Goal: Information Seeking & Learning: Learn about a topic

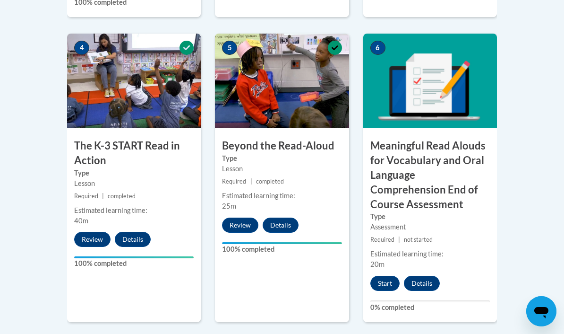
scroll to position [605, 0]
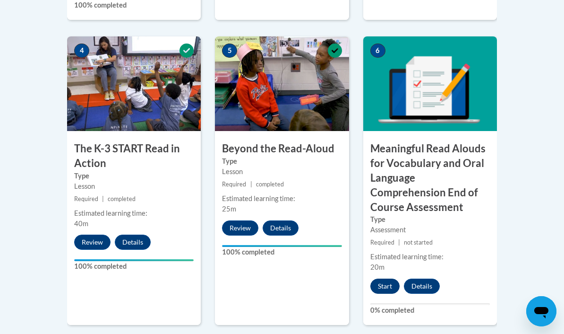
click at [391, 280] on button "Start" at bounding box center [384, 285] width 29 height 15
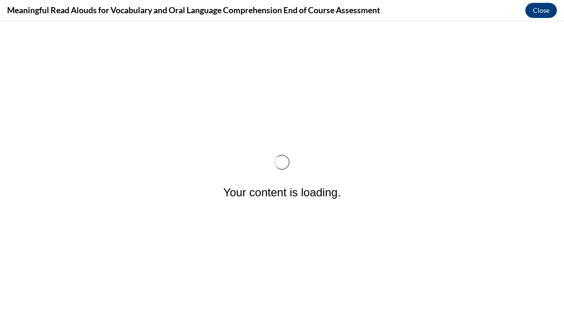
scroll to position [0, 0]
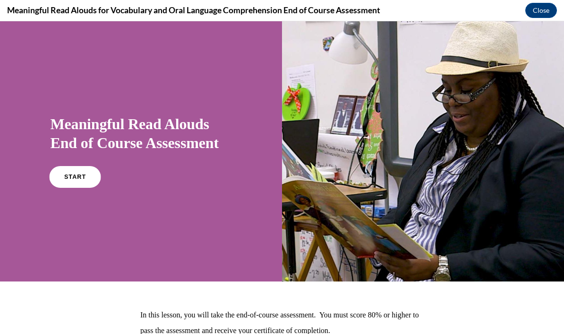
click at [68, 180] on span "START" at bounding box center [75, 176] width 22 height 7
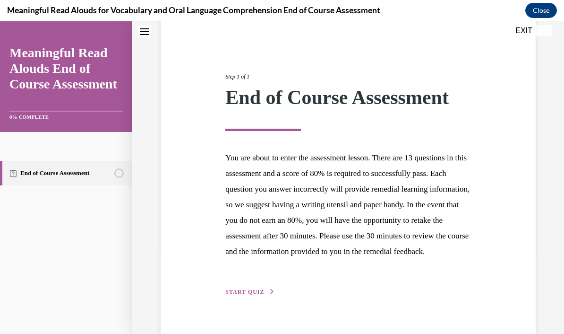
scroll to position [80, 0]
click at [255, 295] on span "START QUIZ" at bounding box center [244, 292] width 39 height 7
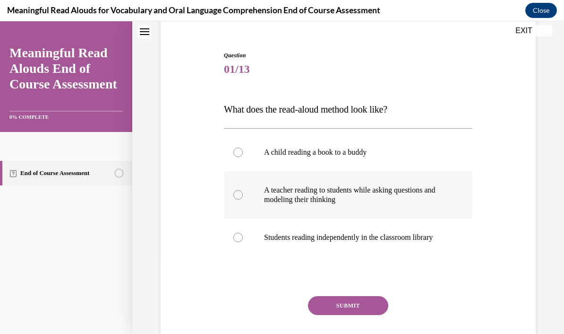
click at [237, 193] on div at bounding box center [237, 194] width 9 height 9
click at [237, 193] on input "A teacher reading to students while asking questions and modeling their thinking" at bounding box center [237, 194] width 9 height 9
radio input "true"
click at [343, 302] on button "SUBMIT" at bounding box center [348, 305] width 80 height 19
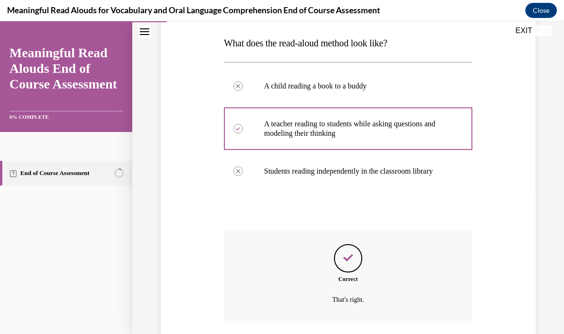
scroll to position [168, 0]
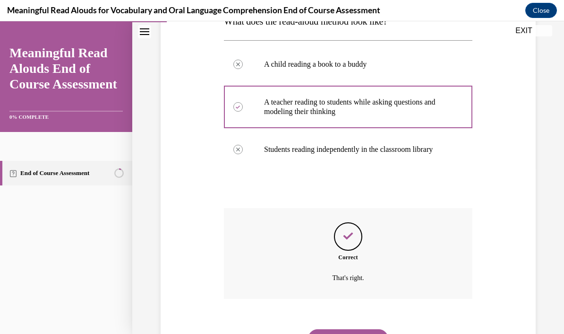
click at [345, 331] on button "NEXT" at bounding box center [348, 338] width 80 height 19
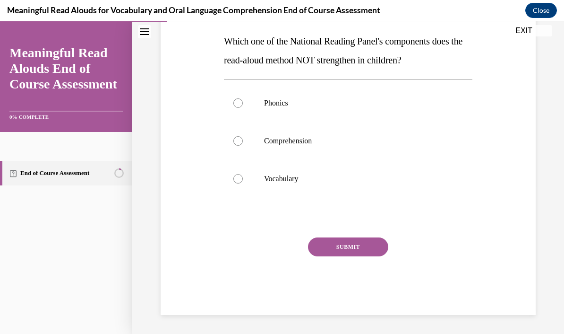
scroll to position [102, 0]
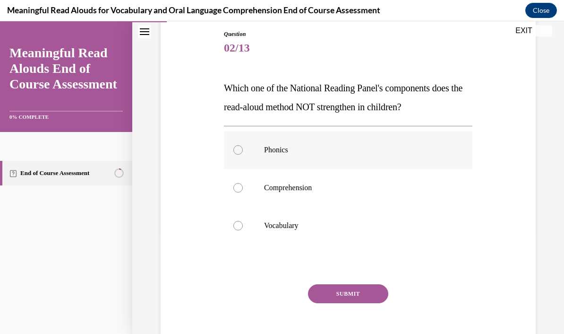
click at [234, 148] on div at bounding box center [237, 149] width 9 height 9
click at [234, 148] on input "Phonics" at bounding box center [237, 149] width 9 height 9
radio input "true"
click at [355, 291] on button "SUBMIT" at bounding box center [348, 293] width 80 height 19
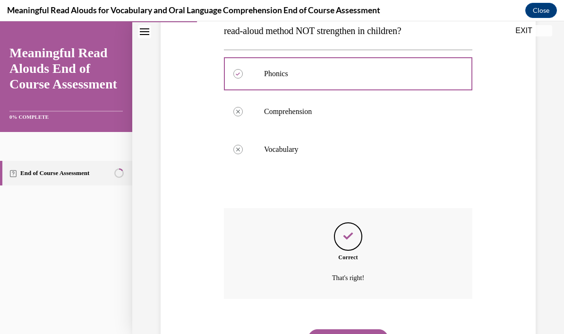
click at [341, 329] on button "NEXT" at bounding box center [348, 338] width 80 height 19
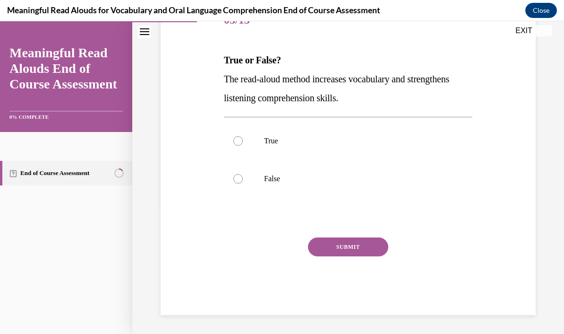
scroll to position [83, 0]
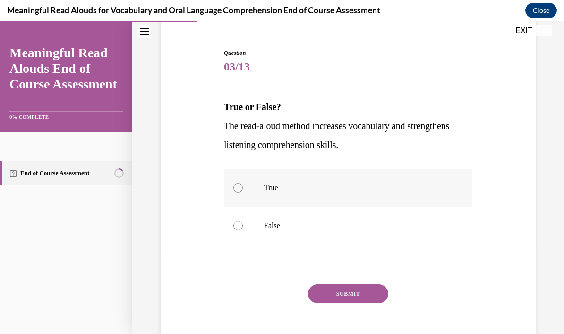
click at [236, 188] on div at bounding box center [237, 187] width 9 height 9
click at [236, 188] on input "True" at bounding box center [237, 187] width 9 height 9
radio input "true"
click at [341, 294] on button "SUBMIT" at bounding box center [348, 293] width 80 height 19
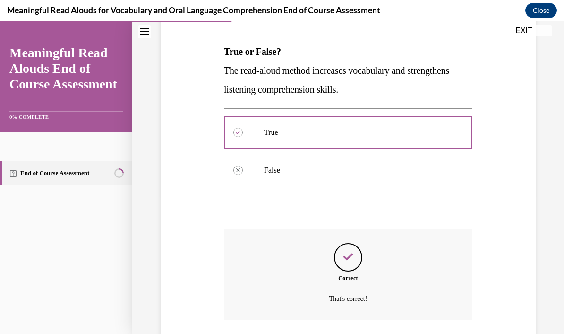
scroll to position [159, 0]
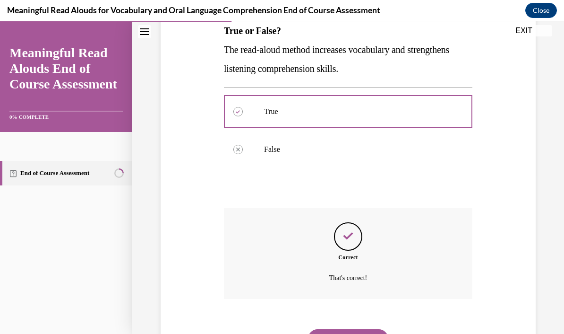
click at [353, 329] on button "NEXT" at bounding box center [348, 338] width 80 height 19
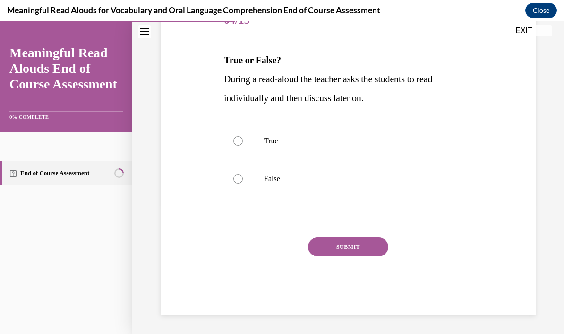
scroll to position [83, 0]
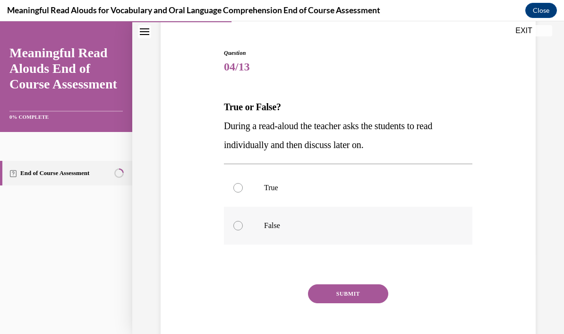
click at [237, 221] on div at bounding box center [237, 225] width 9 height 9
click at [237, 221] on input "False" at bounding box center [237, 225] width 9 height 9
radio input "true"
click at [354, 299] on button "SUBMIT" at bounding box center [348, 293] width 80 height 19
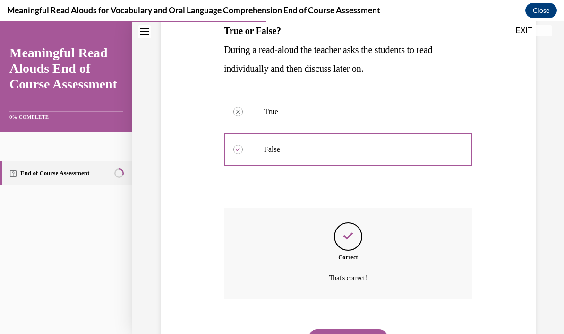
click at [344, 329] on button "NEXT" at bounding box center [348, 338] width 80 height 19
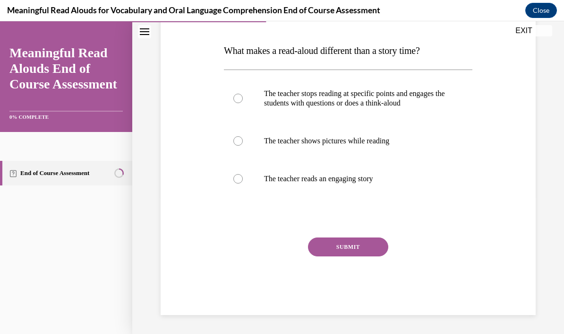
scroll to position [102, 0]
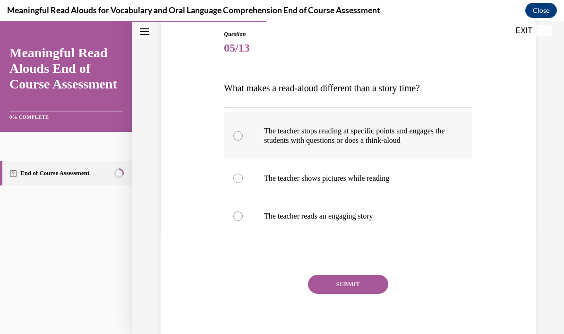
click at [238, 137] on div at bounding box center [237, 135] width 9 height 9
click at [238, 137] on input "The teacher stops reading at specific points and engages the students with ques…" at bounding box center [237, 135] width 9 height 9
radio input "true"
click at [344, 293] on button "SUBMIT" at bounding box center [348, 283] width 80 height 19
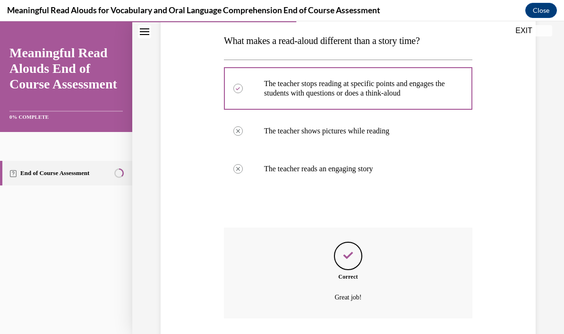
scroll to position [178, 0]
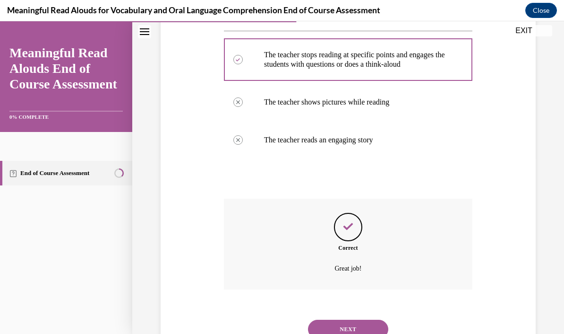
click at [346, 321] on button "NEXT" at bounding box center [348, 328] width 80 height 19
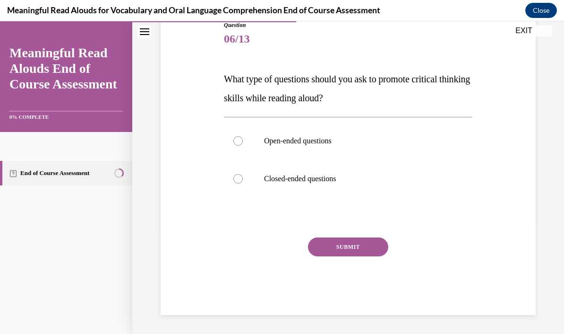
scroll to position [64, 0]
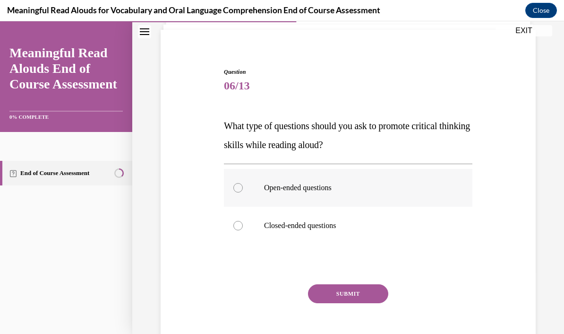
click at [234, 186] on div at bounding box center [237, 187] width 9 height 9
click at [234, 186] on input "Open-ended questions" at bounding box center [237, 187] width 9 height 9
radio input "true"
click at [349, 288] on button "SUBMIT" at bounding box center [348, 293] width 80 height 19
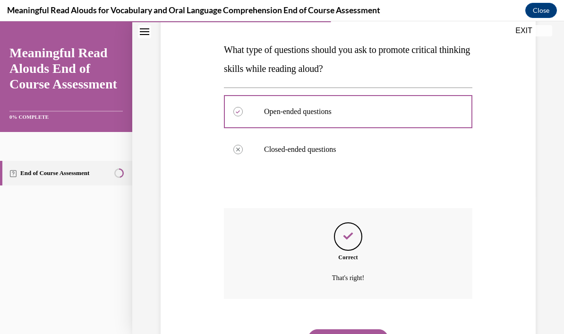
click at [341, 329] on button "NEXT" at bounding box center [348, 338] width 80 height 19
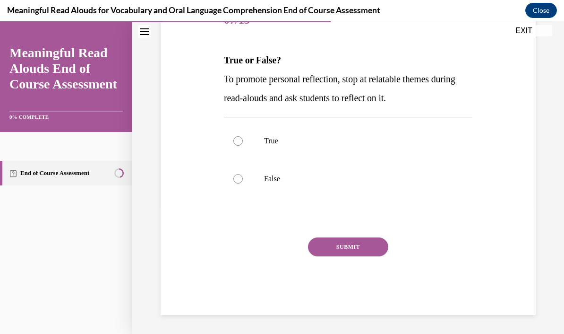
scroll to position [83, 0]
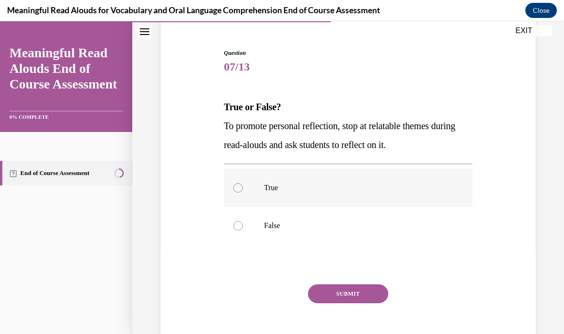
click at [239, 191] on div at bounding box center [237, 187] width 9 height 9
click at [239, 191] on input "True" at bounding box center [237, 187] width 9 height 9
radio input "true"
click at [341, 291] on button "SUBMIT" at bounding box center [348, 293] width 80 height 19
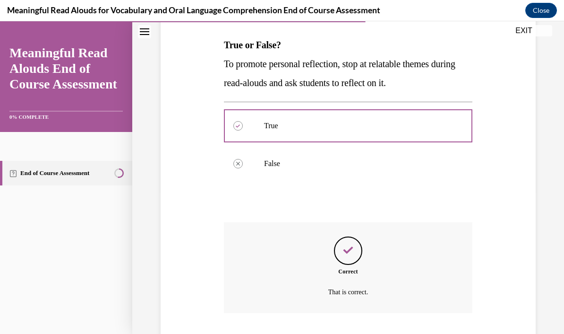
scroll to position [159, 0]
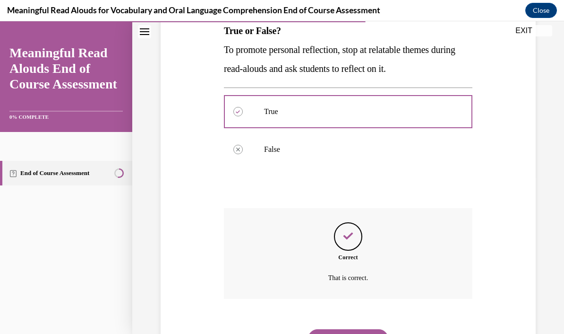
click at [337, 329] on button "NEXT" at bounding box center [348, 338] width 80 height 19
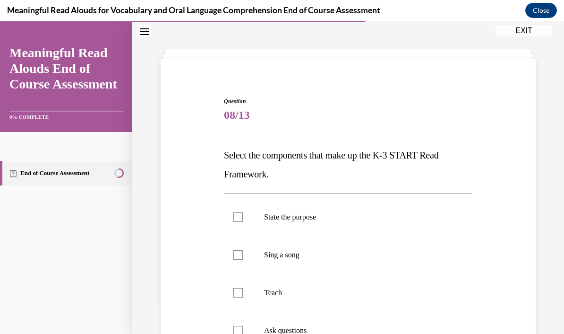
scroll to position [34, 0]
click at [236, 216] on div at bounding box center [237, 216] width 9 height 9
click at [236, 216] on input "State the purpose" at bounding box center [237, 216] width 9 height 9
checkbox input "true"
click at [243, 294] on label "Teach" at bounding box center [348, 293] width 248 height 38
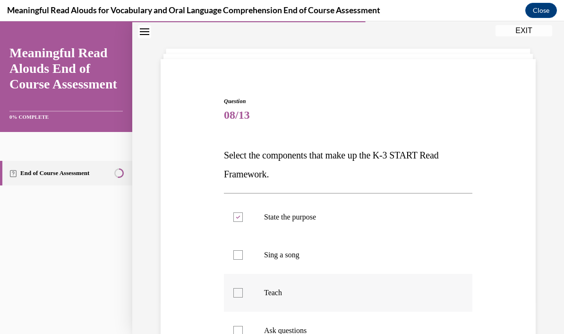
click at [243, 294] on input "Teach" at bounding box center [237, 292] width 9 height 9
checkbox input "true"
click at [243, 329] on label "Ask questions" at bounding box center [348, 330] width 248 height 38
click at [243, 329] on input "Ask questions" at bounding box center [237, 329] width 9 height 9
checkbox input "true"
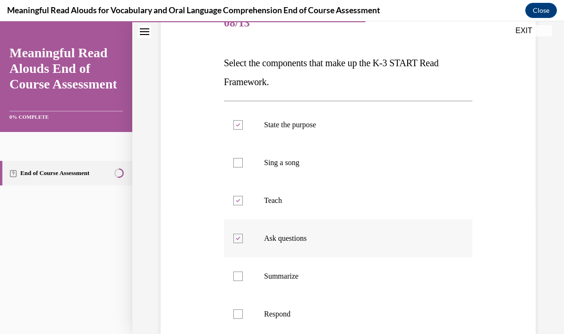
scroll to position [135, 0]
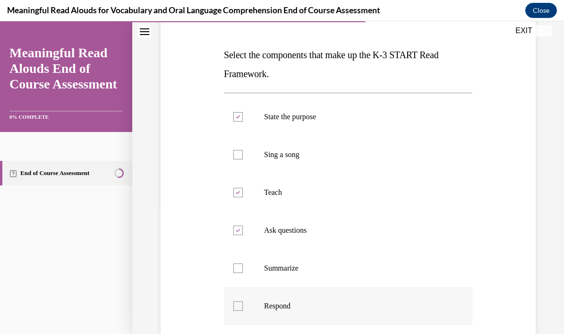
click at [238, 303] on div at bounding box center [237, 305] width 9 height 9
click at [238, 303] on input "Respond" at bounding box center [237, 305] width 9 height 9
checkbox input "true"
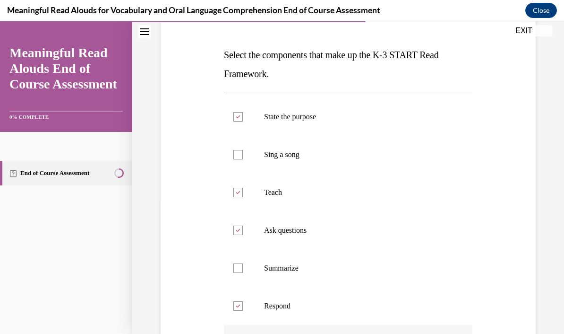
checkbox input "true"
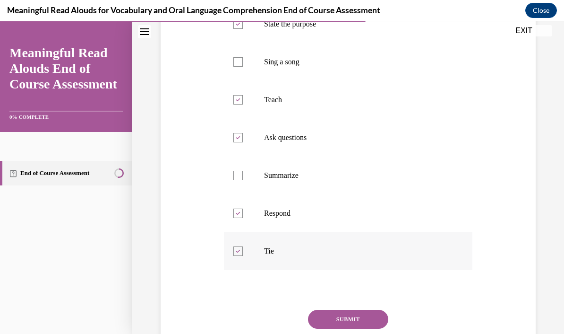
scroll to position [231, 0]
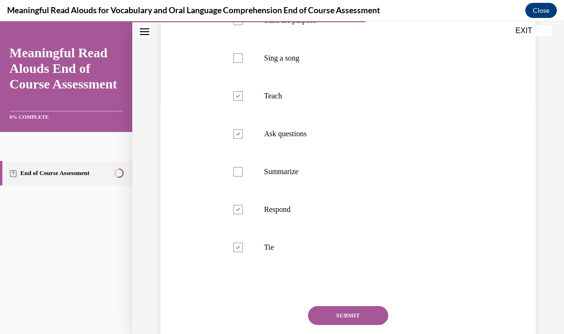
click at [339, 303] on div "Question 08/13 Select the components that make up the K-3 START Read Framework.…" at bounding box center [348, 141] width 248 height 483
click at [336, 313] on button "SUBMIT" at bounding box center [348, 315] width 80 height 19
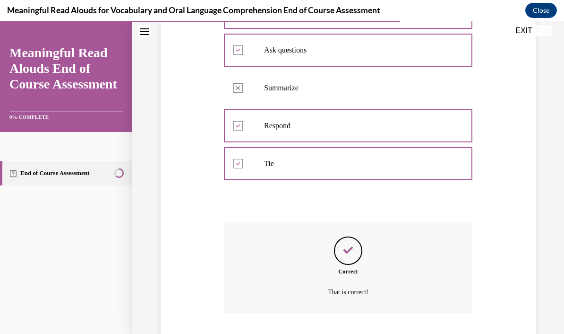
scroll to position [329, 0]
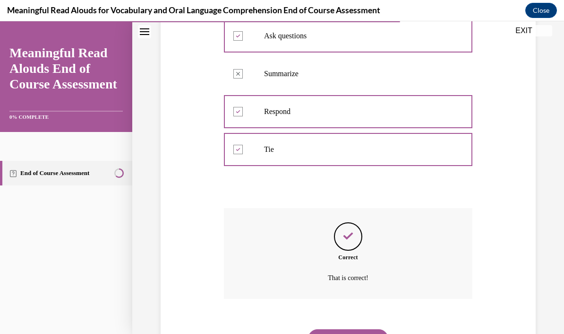
click at [349, 329] on button "NEXT" at bounding box center [348, 338] width 80 height 19
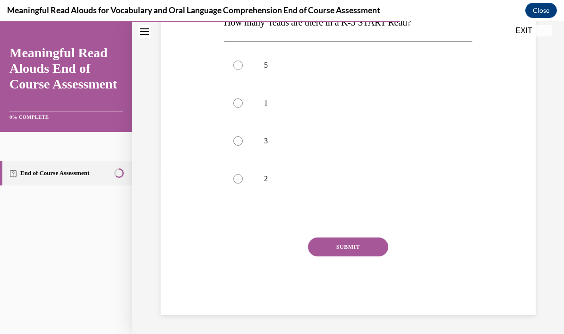
scroll to position [105, 0]
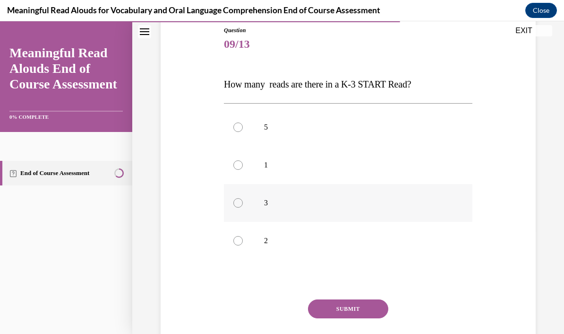
click at [243, 202] on label "3" at bounding box center [348, 203] width 248 height 38
click at [243, 202] on input "3" at bounding box center [237, 202] width 9 height 9
radio input "true"
click at [340, 296] on div "Question 09/13 How many reads are there in a K-3 START Read? 5 1 3 2 Correct Th…" at bounding box center [348, 201] width 248 height 351
click at [335, 304] on button "SUBMIT" at bounding box center [348, 308] width 80 height 19
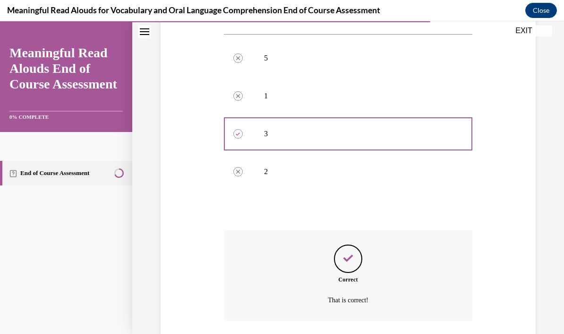
scroll to position [197, 0]
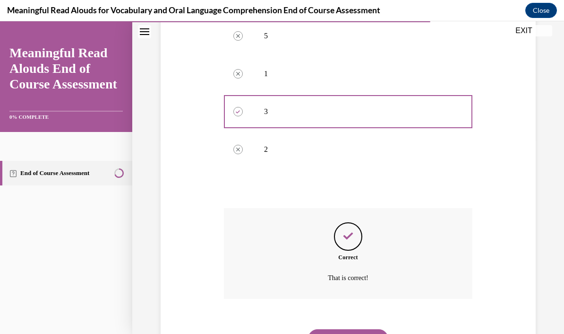
click at [341, 329] on button "NEXT" at bounding box center [348, 338] width 80 height 19
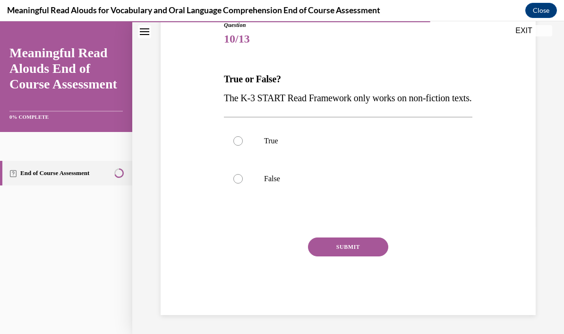
scroll to position [83, 0]
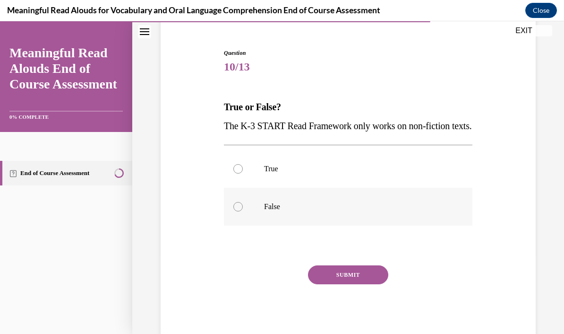
click at [236, 211] on div at bounding box center [237, 206] width 9 height 9
click at [236, 211] on input "False" at bounding box center [237, 206] width 9 height 9
radio input "true"
click at [334, 284] on button "SUBMIT" at bounding box center [348, 274] width 80 height 19
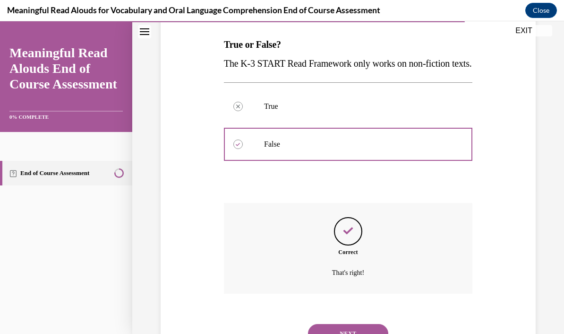
scroll to position [159, 0]
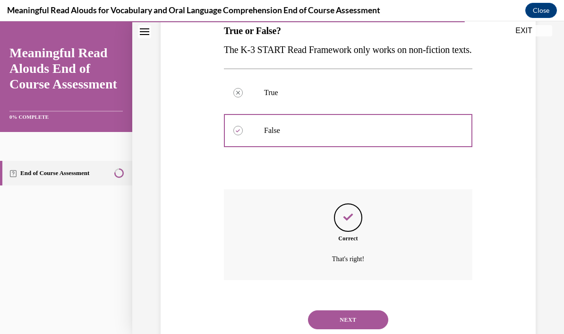
click at [343, 325] on button "NEXT" at bounding box center [348, 319] width 80 height 19
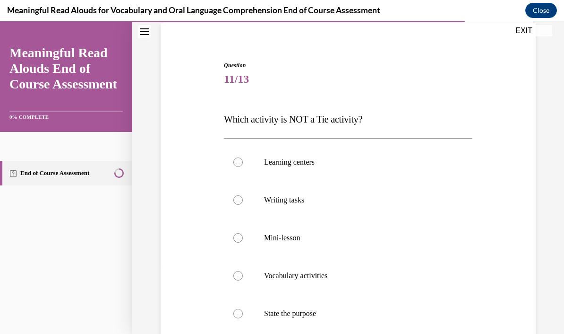
scroll to position [70, 0]
click at [232, 313] on label "State the purpose" at bounding box center [348, 313] width 248 height 38
click at [233, 313] on input "State the purpose" at bounding box center [237, 312] width 9 height 9
radio input "true"
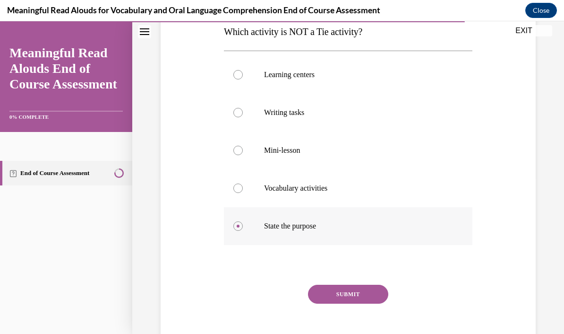
scroll to position [158, 0]
click at [354, 296] on button "SUBMIT" at bounding box center [348, 293] width 80 height 19
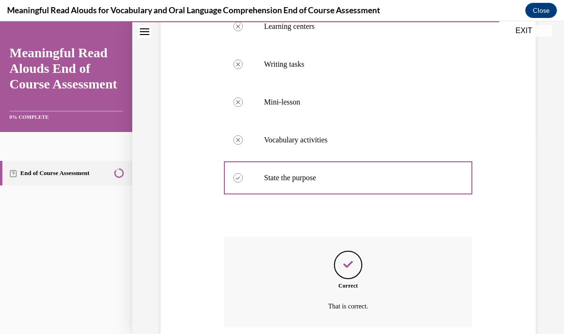
scroll to position [234, 0]
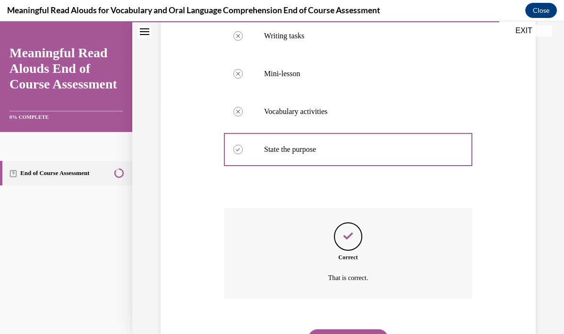
click at [349, 329] on button "NEXT" at bounding box center [348, 338] width 80 height 19
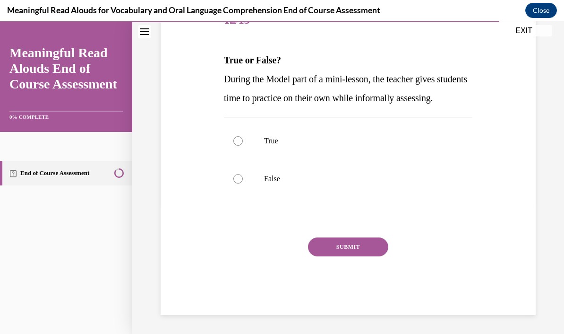
scroll to position [102, 0]
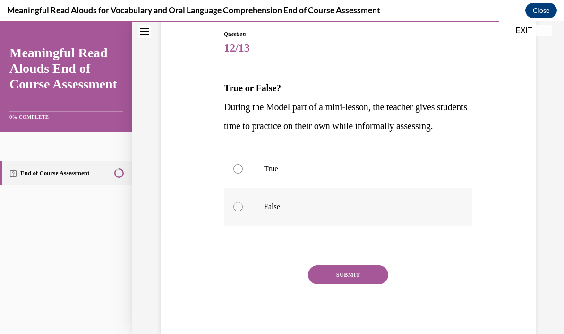
click at [241, 211] on div at bounding box center [237, 206] width 9 height 9
click at [241, 211] on input "False" at bounding box center [237, 206] width 9 height 9
radio input "true"
click at [342, 284] on button "SUBMIT" at bounding box center [348, 274] width 80 height 19
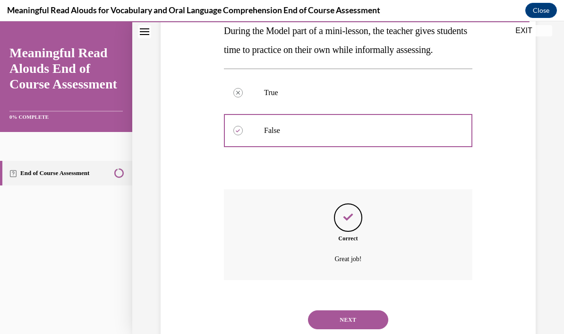
click at [341, 325] on button "NEXT" at bounding box center [348, 319] width 80 height 19
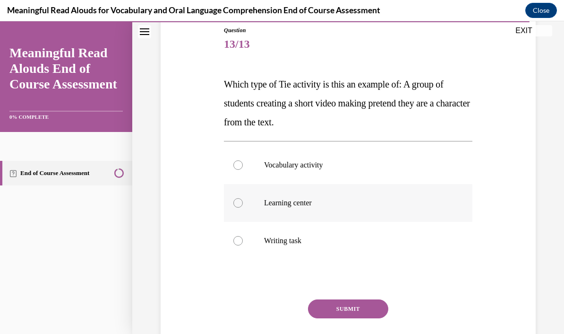
click at [237, 200] on div at bounding box center [237, 202] width 9 height 9
click at [237, 200] on input "Learning center" at bounding box center [237, 202] width 9 height 9
radio input "true"
click at [342, 304] on button "SUBMIT" at bounding box center [348, 308] width 80 height 19
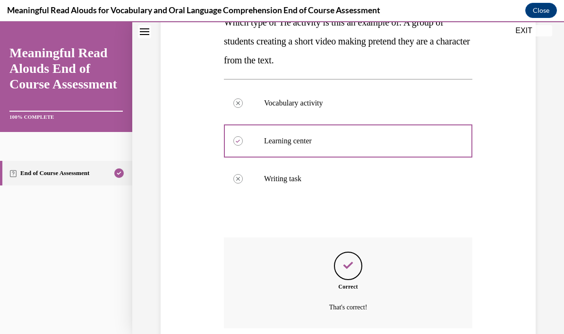
scroll to position [197, 0]
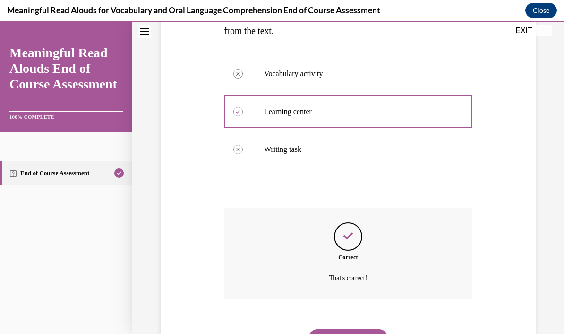
click at [342, 329] on button "NEXT" at bounding box center [348, 338] width 80 height 19
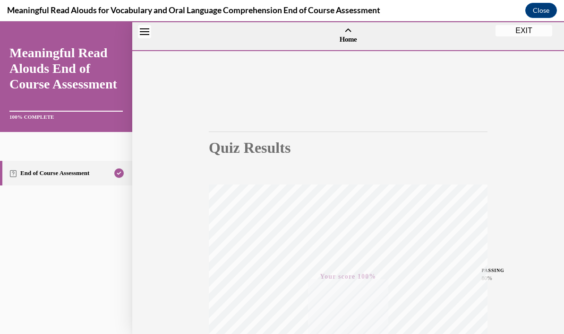
scroll to position [43, 0]
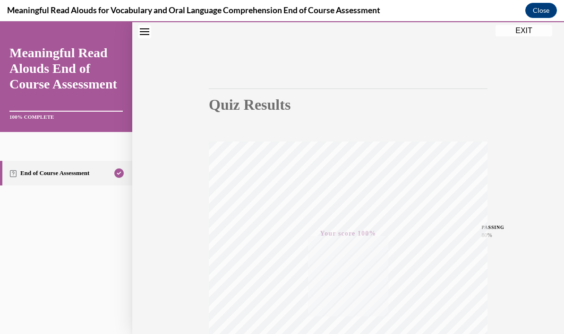
click at [524, 36] on button "EXIT" at bounding box center [524, 30] width 57 height 11
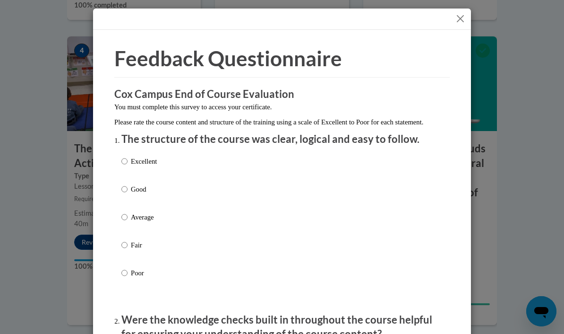
click at [124, 161] on input "Excellent" at bounding box center [124, 161] width 6 height 10
radio input "true"
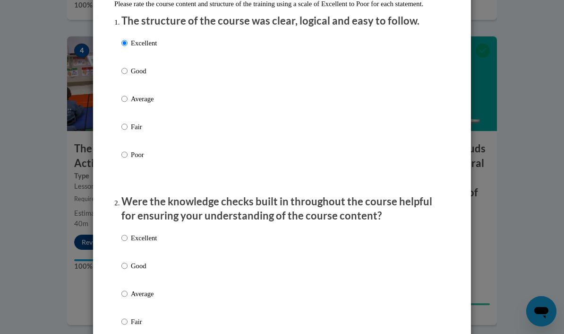
scroll to position [121, 0]
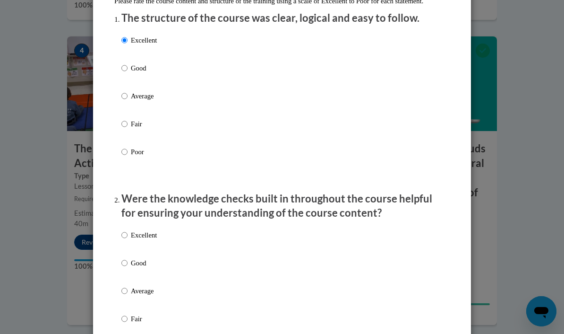
click at [125, 232] on input "Excellent" at bounding box center [124, 235] width 6 height 10
radio input "true"
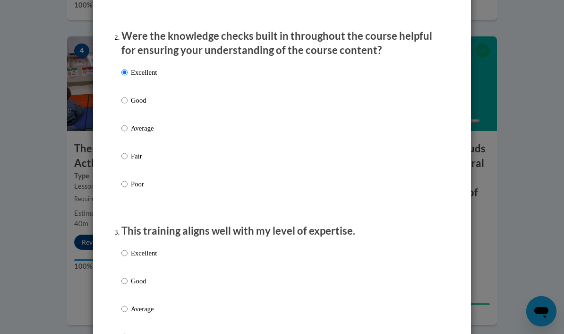
scroll to position [289, 0]
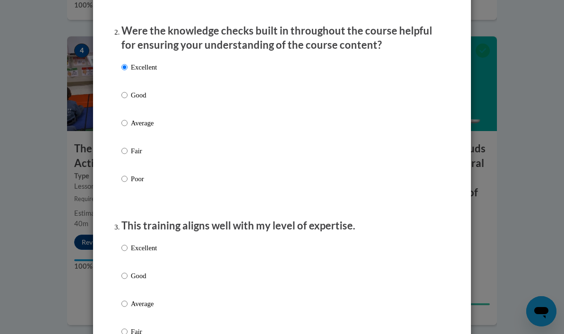
click at [128, 242] on input "Excellent" at bounding box center [124, 247] width 6 height 10
radio input "true"
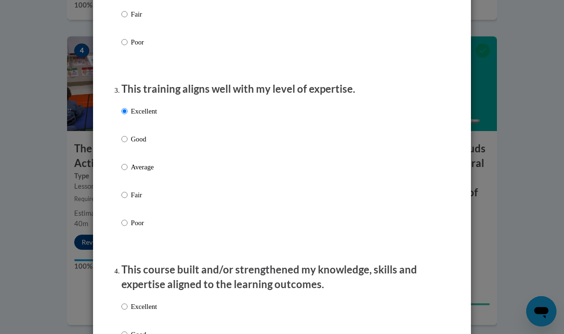
scroll to position [430, 0]
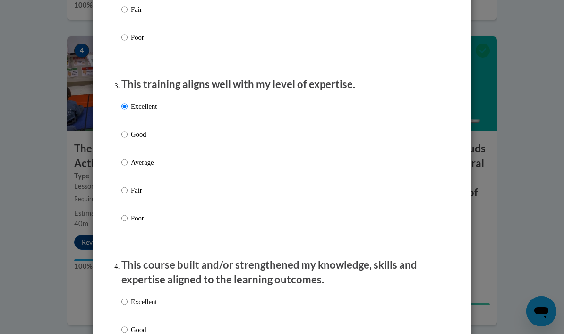
click at [124, 298] on input "Excellent" at bounding box center [124, 301] width 6 height 10
radio input "true"
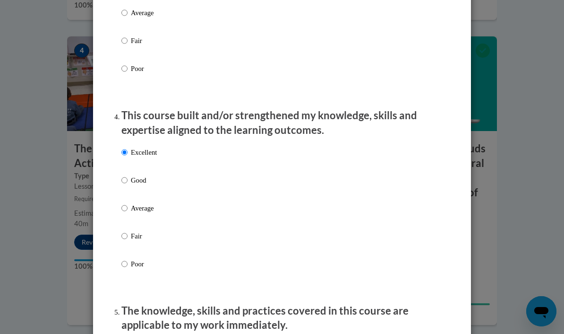
scroll to position [588, 0]
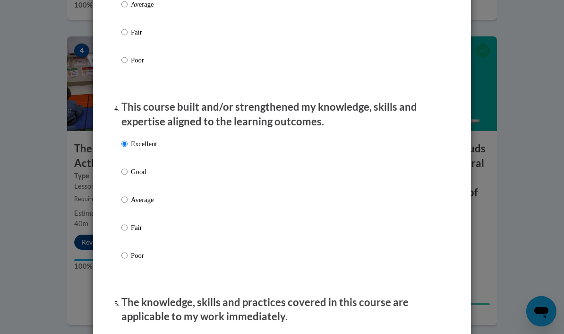
click at [128, 333] on input "Excellent" at bounding box center [124, 338] width 6 height 10
radio input "true"
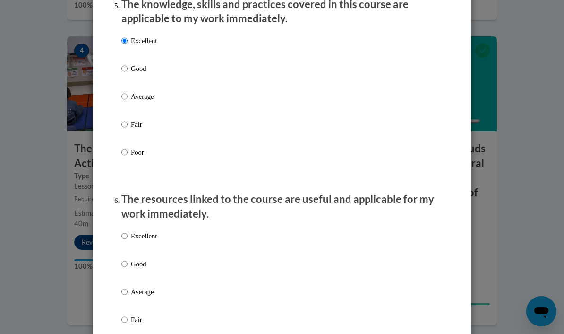
scroll to position [896, 0]
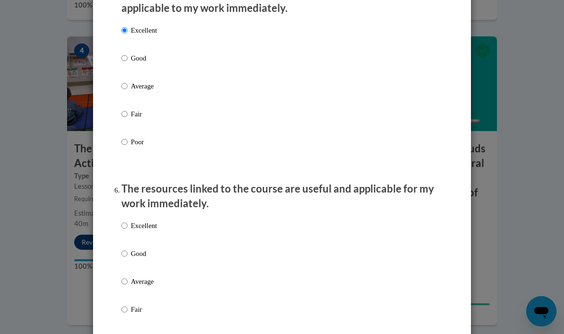
click at [127, 223] on input "Excellent" at bounding box center [124, 225] width 6 height 10
radio input "true"
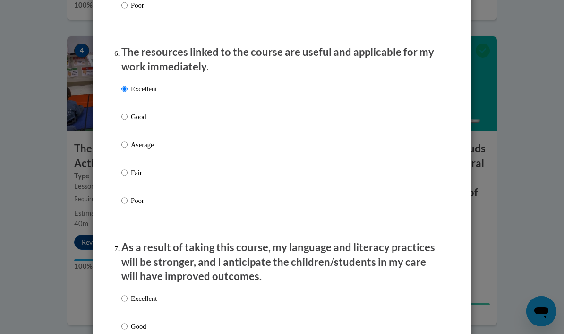
scroll to position [1052, 0]
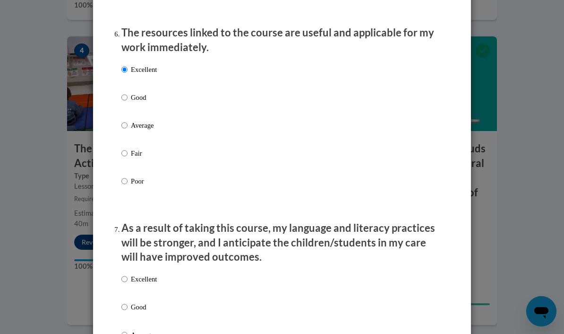
click at [127, 274] on input "Excellent" at bounding box center [124, 279] width 6 height 10
radio input "true"
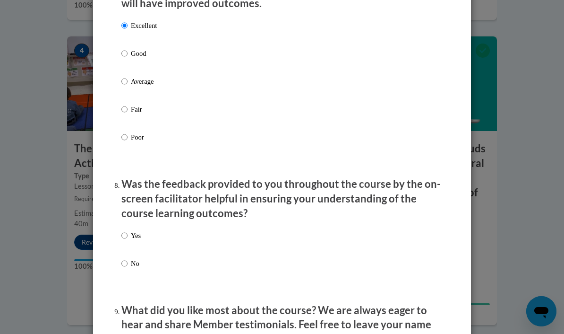
scroll to position [1312, 0]
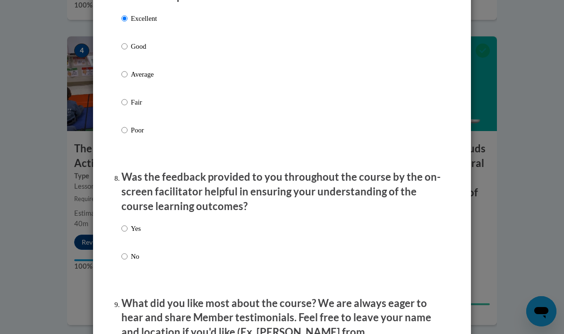
click at [129, 223] on label "Yes" at bounding box center [130, 236] width 19 height 26
click at [128, 223] on input "Yes" at bounding box center [124, 228] width 6 height 10
radio input "true"
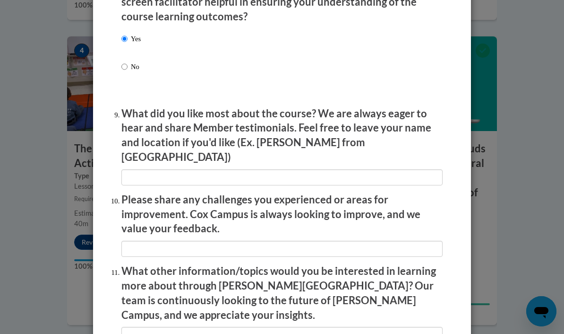
scroll to position [1502, 0]
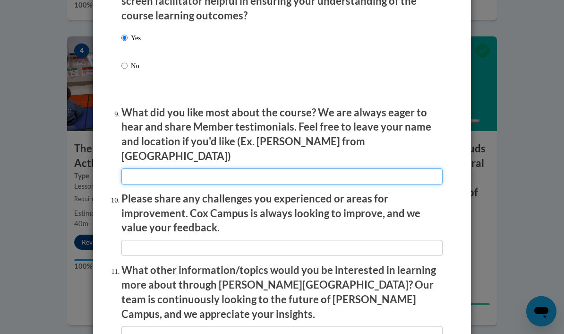
click at [151, 168] on input "textbox" at bounding box center [281, 176] width 321 height 16
type input "The course was full of information and examples!-Princess from Douglasville"
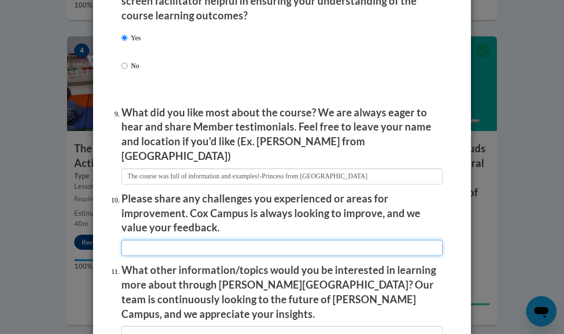
click at [150, 240] on input "textbox" at bounding box center [281, 248] width 321 height 16
type input "I would give more chances to test our knowledge or check for understanding"
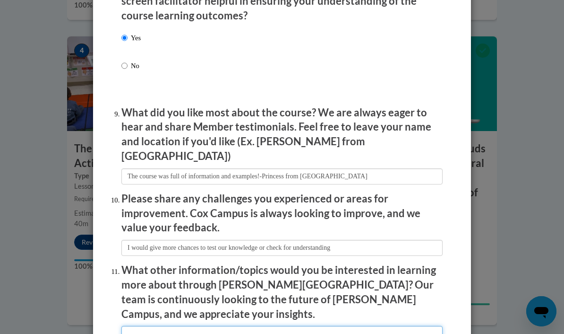
click at [144, 325] on input "textbox" at bounding box center [281, 333] width 321 height 16
type input "R"
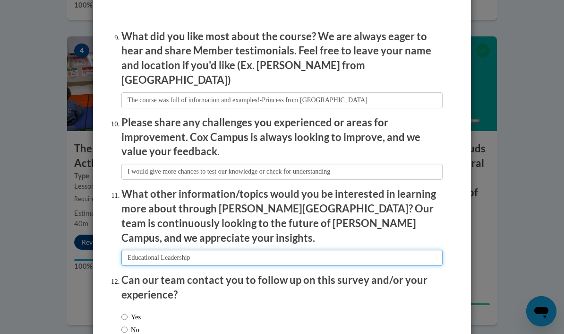
scroll to position [1577, 0]
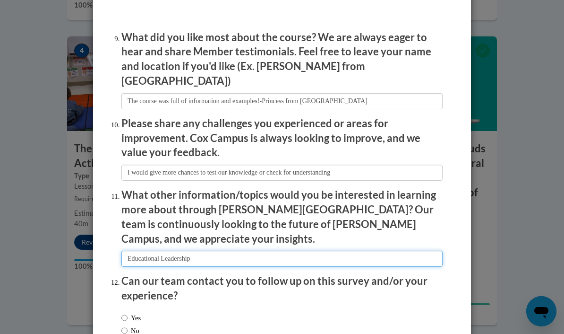
type input "Educational Leadership"
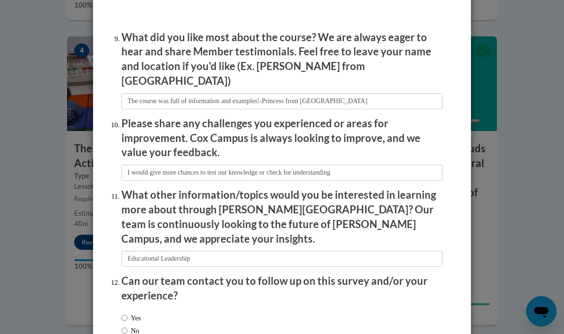
click at [126, 325] on input "No" at bounding box center [124, 330] width 6 height 10
radio input "true"
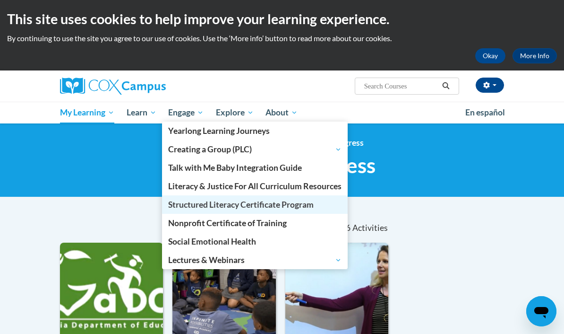
click at [197, 207] on span "Structured Literacy Certificate Program" at bounding box center [240, 204] width 145 height 10
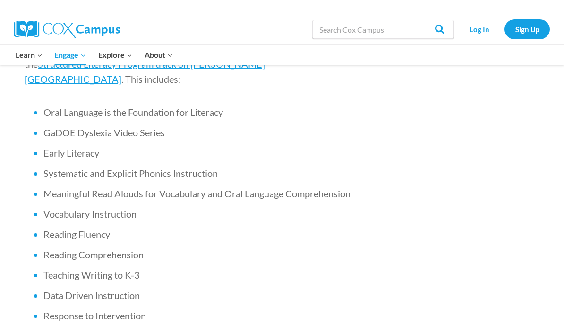
scroll to position [671, 0]
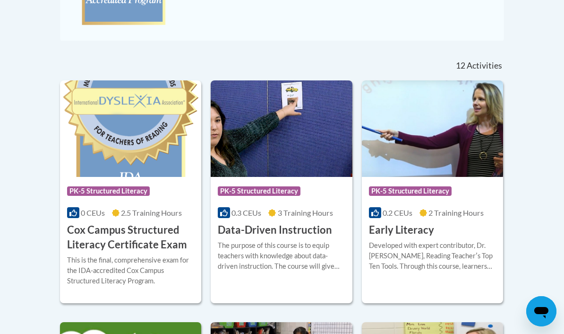
scroll to position [351, 0]
